Goal: Task Accomplishment & Management: Manage account settings

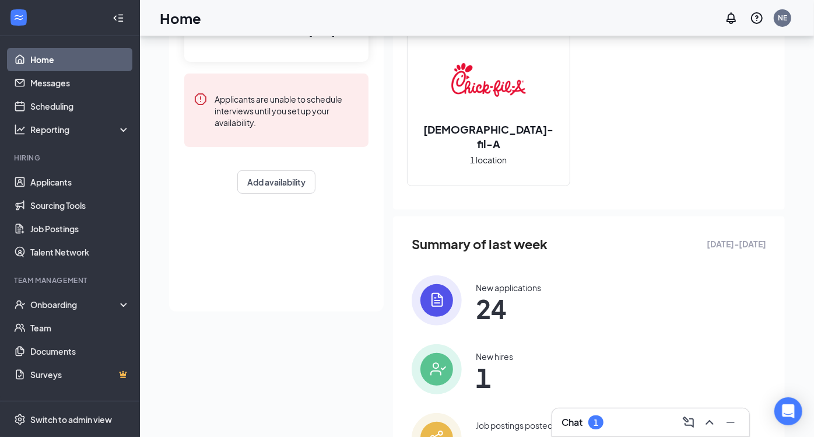
scroll to position [71, 0]
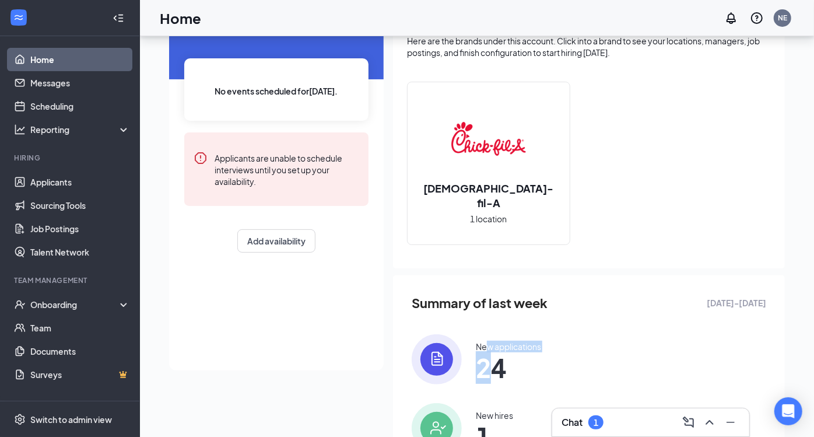
click at [488, 350] on div "New applications 24" at bounding box center [508, 359] width 65 height 37
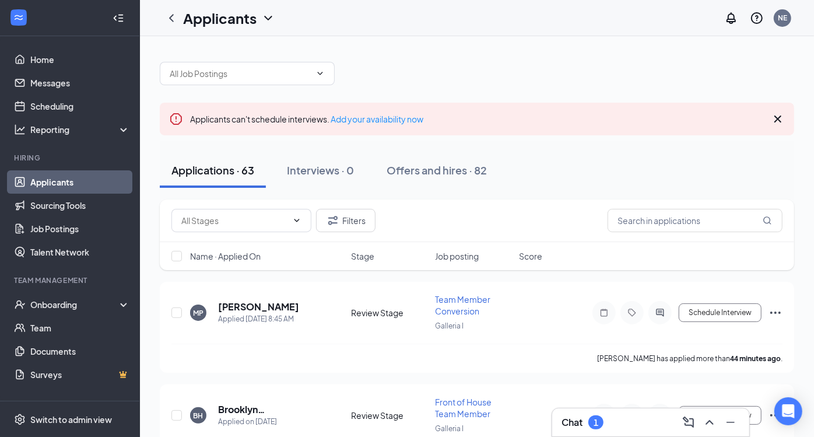
click at [599, 400] on div "BH Brooklyn [PERSON_NAME] Applied on [DATE] Review Stage Front of House Team Me…" at bounding box center [476, 421] width 611 height 50
click at [599, 408] on div "Chat 1" at bounding box center [651, 422] width 198 height 29
click at [595, 419] on div "1" at bounding box center [596, 423] width 5 height 10
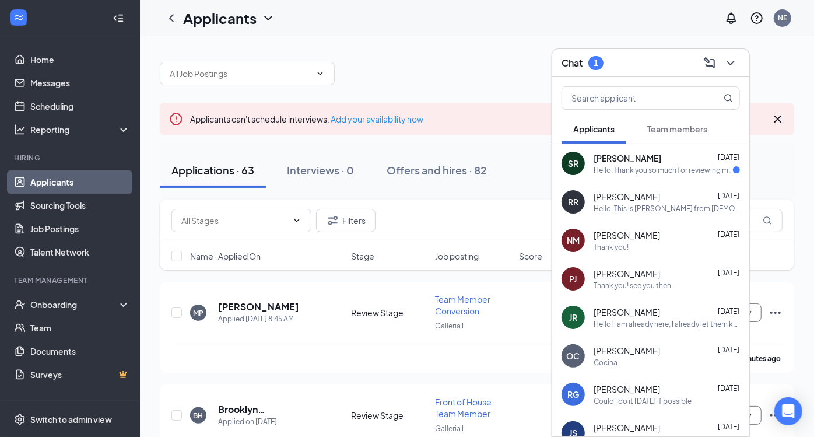
click at [630, 167] on div "Hello, Thank you so much for reviewing me. I am available anytime this week aft…" at bounding box center [663, 170] width 139 height 10
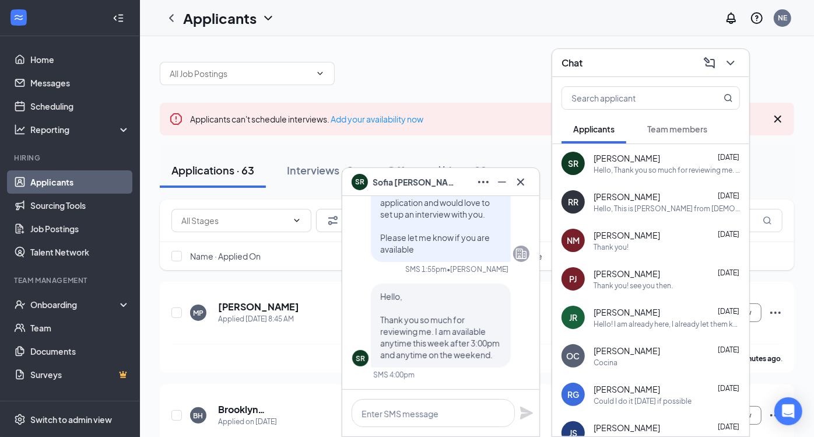
click at [738, 68] on button at bounding box center [730, 63] width 19 height 19
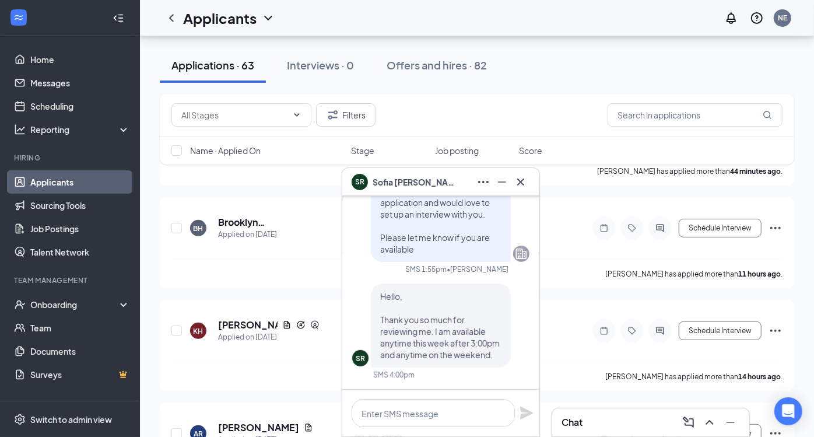
scroll to position [194, 0]
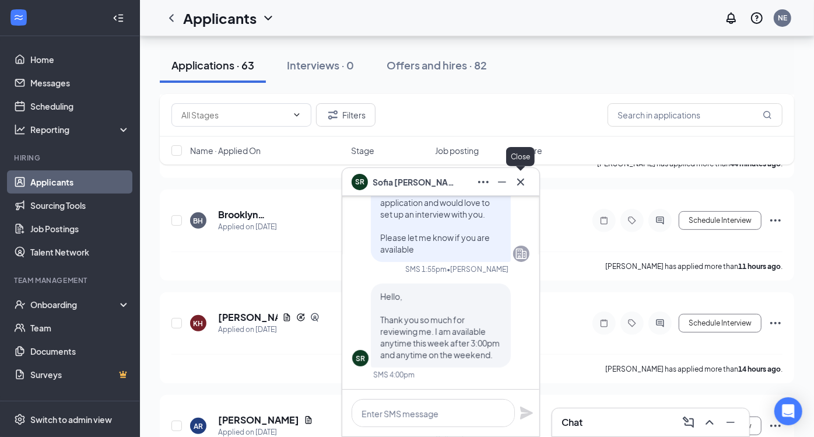
click at [515, 184] on icon "Cross" at bounding box center [521, 182] width 14 height 14
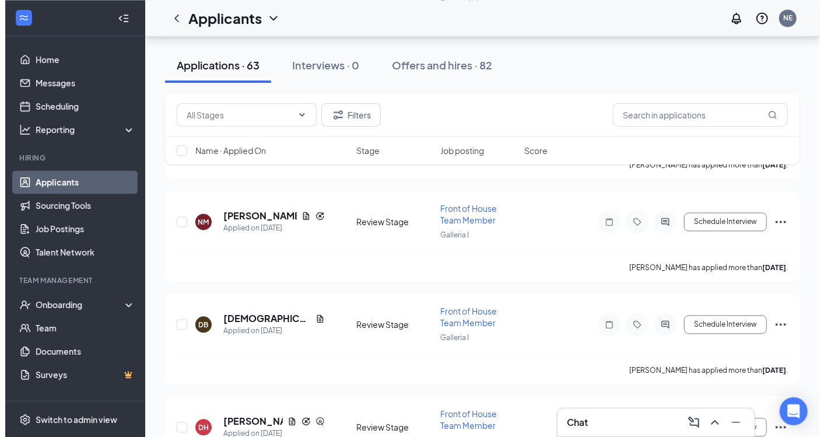
scroll to position [1425, 0]
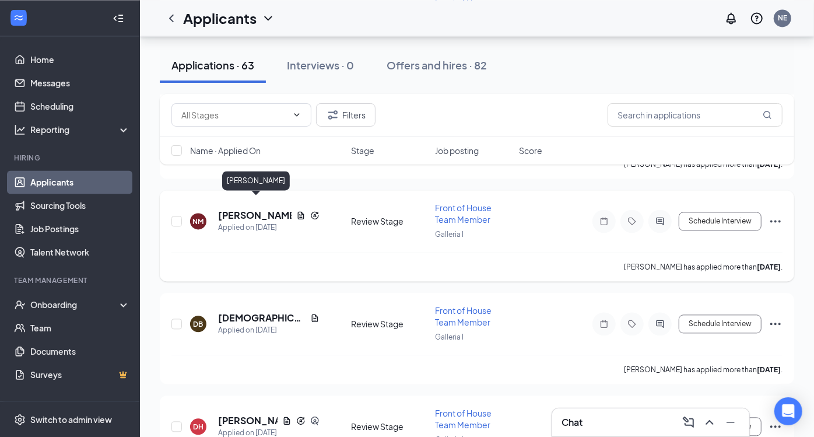
click at [267, 209] on h5 "[PERSON_NAME]" at bounding box center [254, 215] width 73 height 13
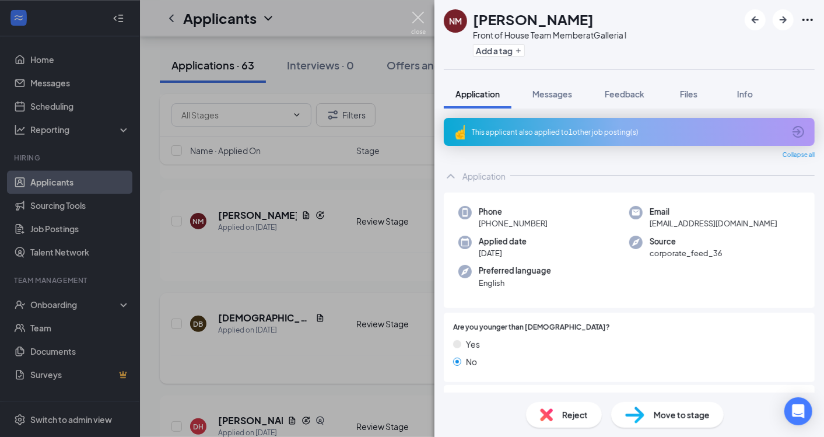
drag, startPoint x: 418, startPoint y: 15, endPoint x: 344, endPoint y: 289, distance: 283.4
click at [418, 16] on img at bounding box center [418, 23] width 15 height 23
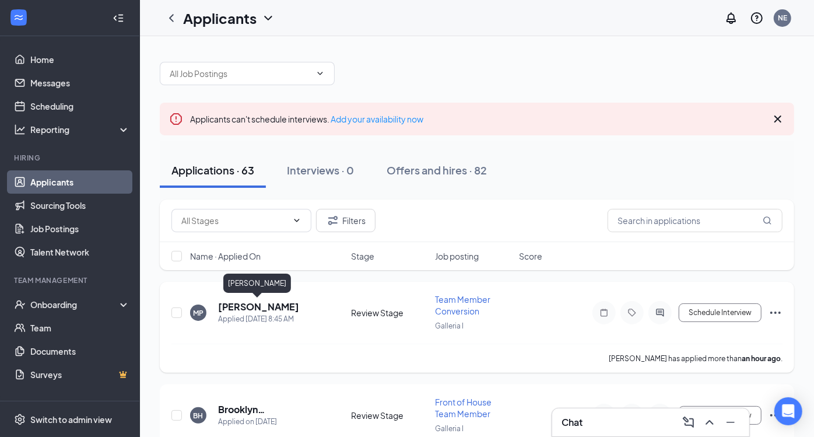
click at [253, 310] on h5 "[PERSON_NAME]" at bounding box center [258, 306] width 81 height 13
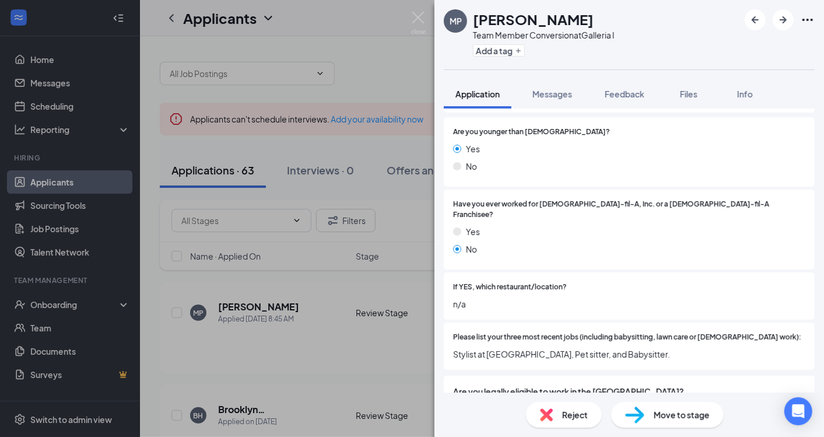
scroll to position [259, 0]
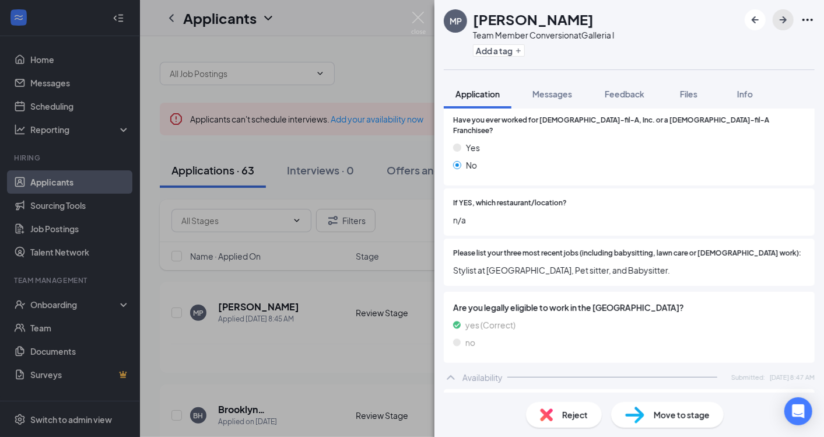
drag, startPoint x: 778, startPoint y: 14, endPoint x: 766, endPoint y: 19, distance: 12.8
click at [778, 14] on icon "ArrowRight" at bounding box center [783, 20] width 14 height 14
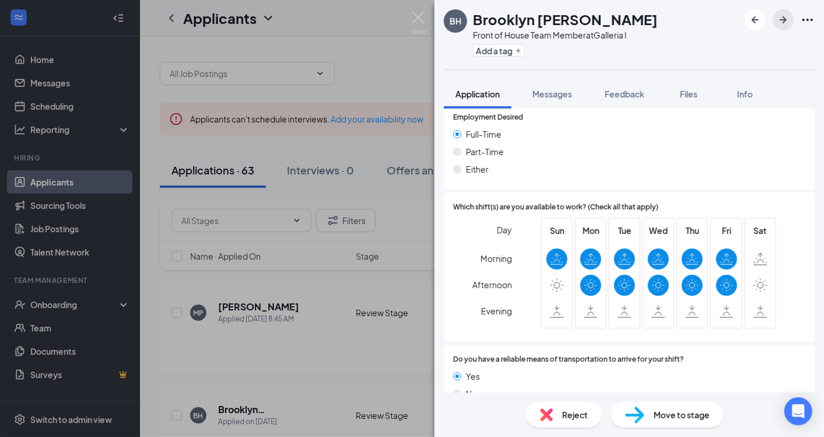
scroll to position [596, 0]
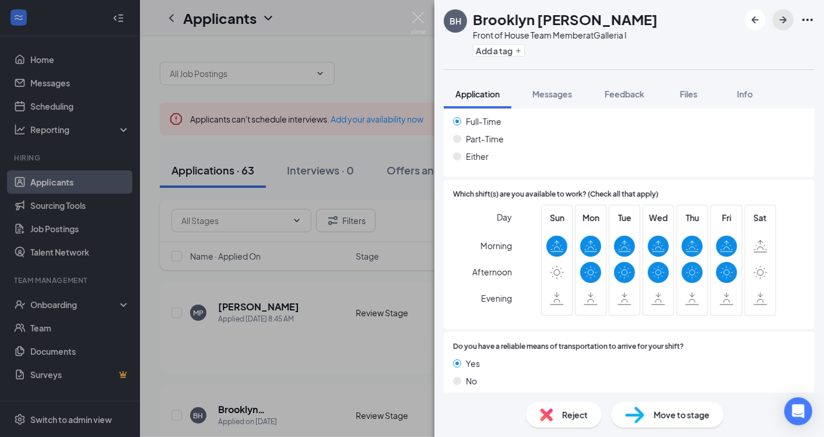
click at [790, 20] on icon "ArrowRight" at bounding box center [783, 20] width 14 height 14
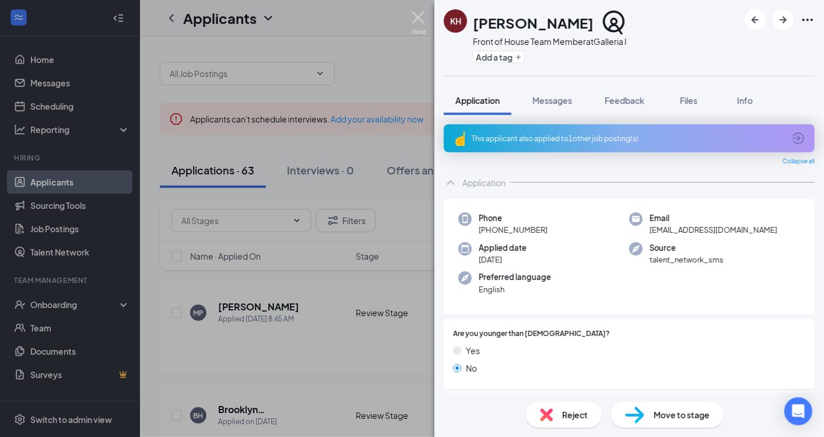
click at [416, 23] on img at bounding box center [418, 23] width 15 height 23
